Goal: Transaction & Acquisition: Subscribe to service/newsletter

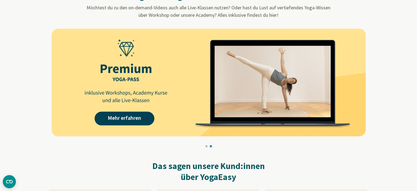
scroll to position [521, 0]
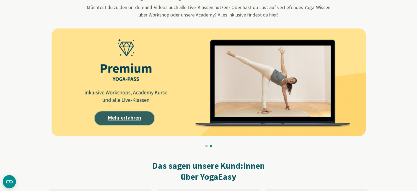
click at [132, 118] on link "Mehr erfahren" at bounding box center [125, 118] width 60 height 14
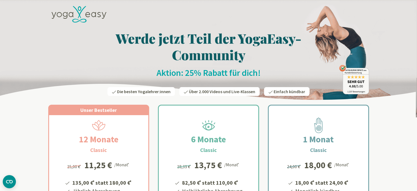
click at [210, 77] on h2 "Aktion: 25% Rabatt für dich!" at bounding box center [208, 72] width 321 height 11
click at [183, 73] on h2 "Aktion: 25% Rabatt für dich!" at bounding box center [208, 72] width 321 height 11
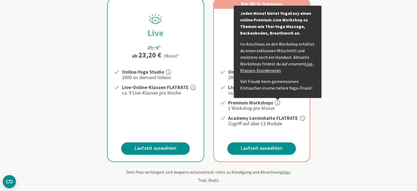
scroll to position [120, 0]
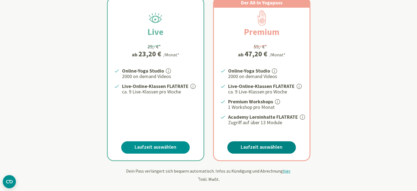
click at [270, 144] on link "Laufzeit auswählen" at bounding box center [261, 147] width 69 height 12
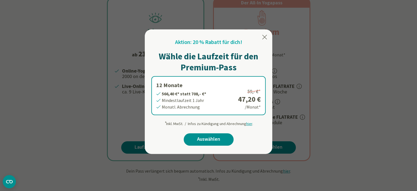
click at [263, 38] on icon at bounding box center [264, 37] width 7 height 7
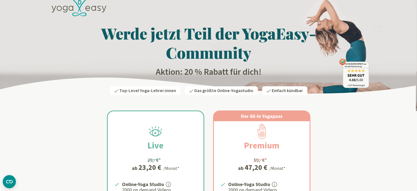
scroll to position [0, 0]
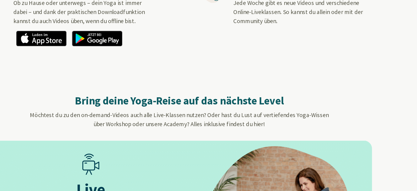
scroll to position [401, 0]
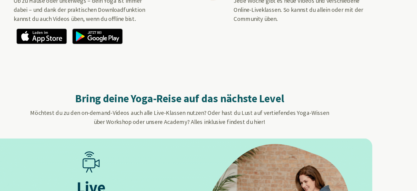
click at [245, 105] on div "Bring deine Yoga-Reise auf das nächste Level Möchtest du zu den on-demand-Video…" at bounding box center [208, 121] width 303 height 48
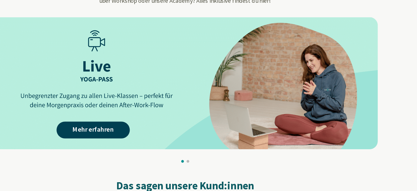
scroll to position [501, 0]
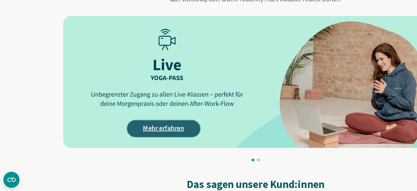
click at [128, 143] on link "Mehr erfahren" at bounding box center [134, 140] width 60 height 14
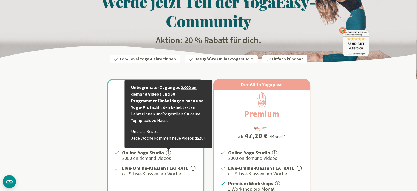
scroll to position [79, 0]
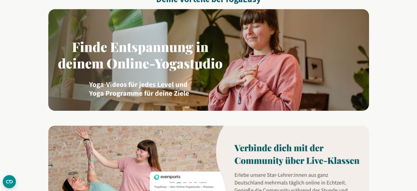
scroll to position [372, 0]
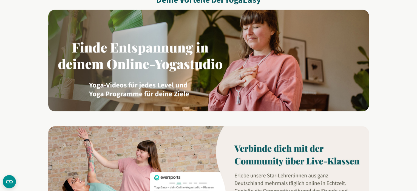
click at [215, 59] on img at bounding box center [208, 60] width 321 height 101
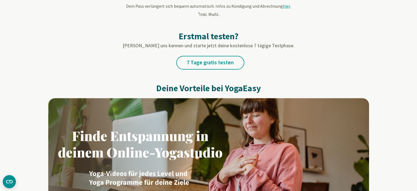
scroll to position [292, 0]
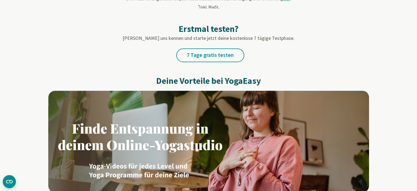
click at [203, 135] on img at bounding box center [208, 140] width 321 height 101
click at [171, 126] on img at bounding box center [208, 140] width 321 height 101
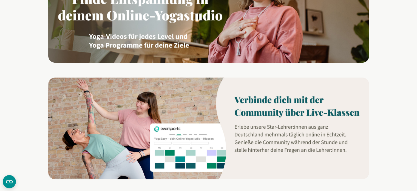
scroll to position [426, 0]
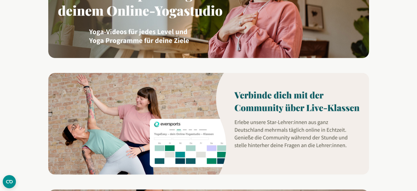
click at [242, 103] on img at bounding box center [208, 123] width 321 height 101
click at [136, 99] on img at bounding box center [208, 123] width 321 height 101
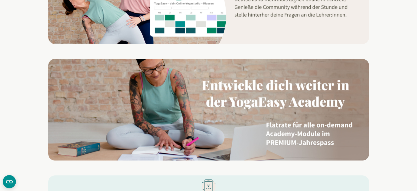
scroll to position [556, 0]
click at [176, 128] on img at bounding box center [208, 109] width 321 height 101
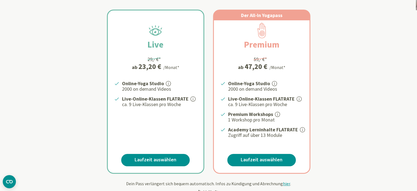
scroll to position [0, 0]
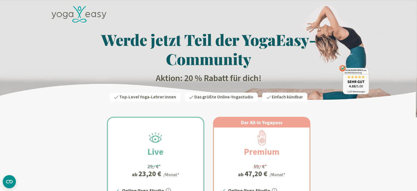
click at [168, 145] on h2 "Live" at bounding box center [155, 151] width 42 height 13
click at [160, 151] on h2 "Live" at bounding box center [155, 151] width 42 height 13
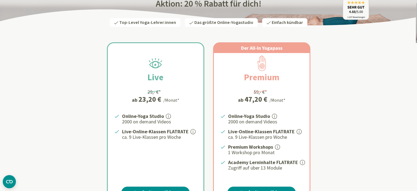
scroll to position [89, 0]
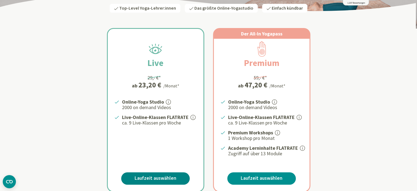
click at [156, 175] on link "Laufzeit auswählen" at bounding box center [155, 178] width 69 height 12
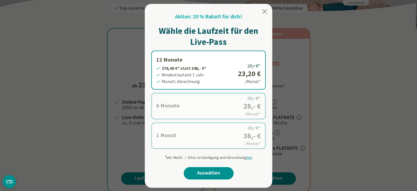
click at [385, 125] on div at bounding box center [208, 95] width 417 height 191
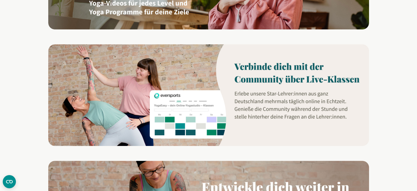
scroll to position [455, 0]
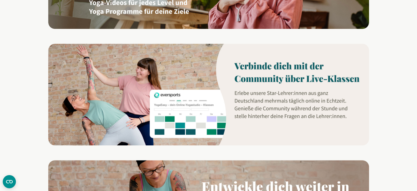
click at [159, 80] on img at bounding box center [208, 94] width 321 height 101
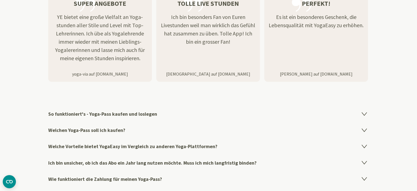
scroll to position [880, 0]
click at [109, 131] on h4 "Welchen Yoga-Pass soll ich kaufen?" at bounding box center [208, 129] width 321 height 16
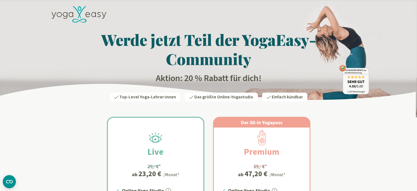
scroll to position [0, 0]
click at [163, 126] on div at bounding box center [156, 122] width 96 height 10
click at [89, 13] on icon at bounding box center [87, 14] width 5 height 5
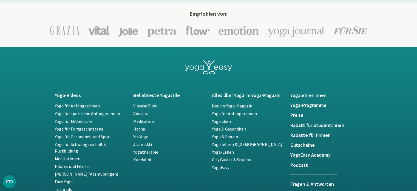
scroll to position [998, 0]
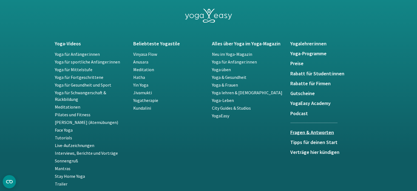
click at [308, 129] on h5 "Fragen & Antworten" at bounding box center [313, 131] width 47 height 5
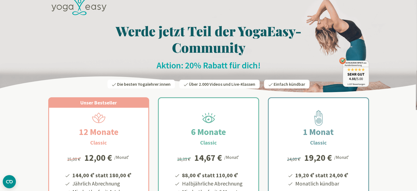
scroll to position [3, 0]
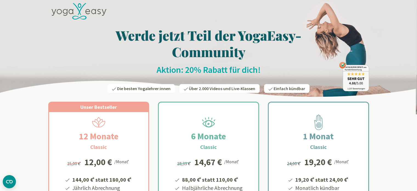
click at [76, 9] on icon at bounding box center [79, 11] width 55 height 17
